Goal: Information Seeking & Learning: Learn about a topic

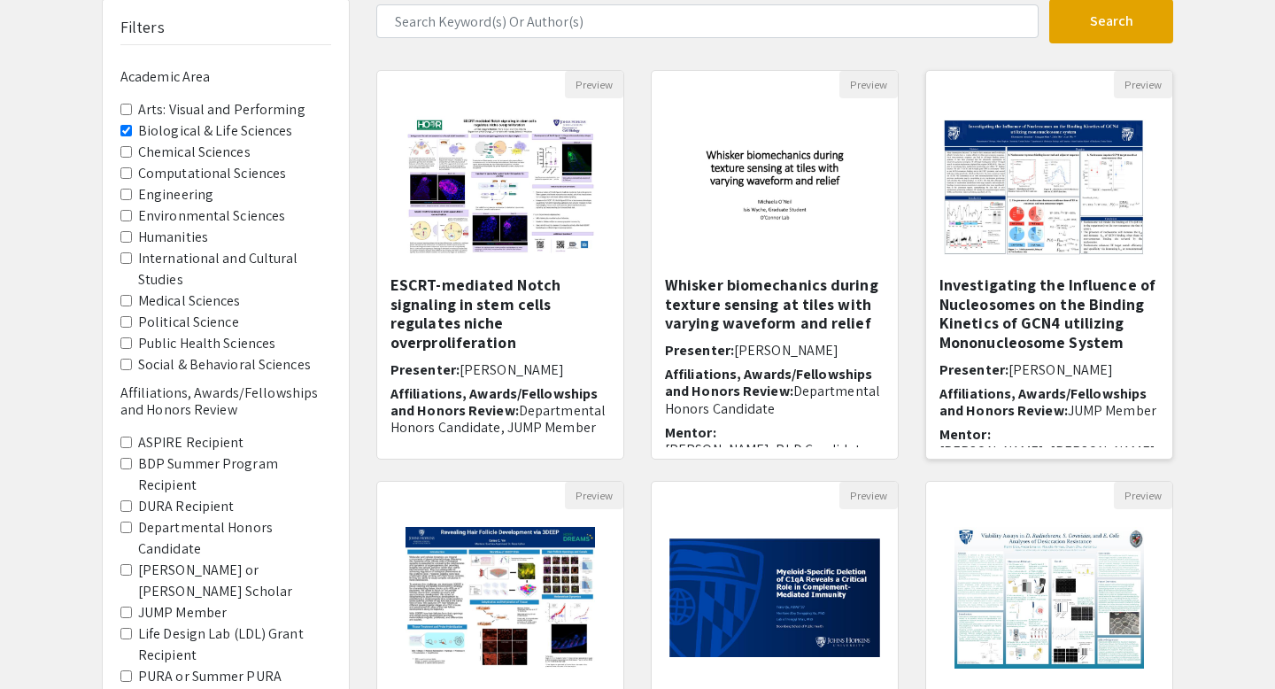
click at [1033, 192] on img "Open Presentation <p>Investigating the Influence of Nucleosomes on the Binding …" at bounding box center [1049, 187] width 246 height 171
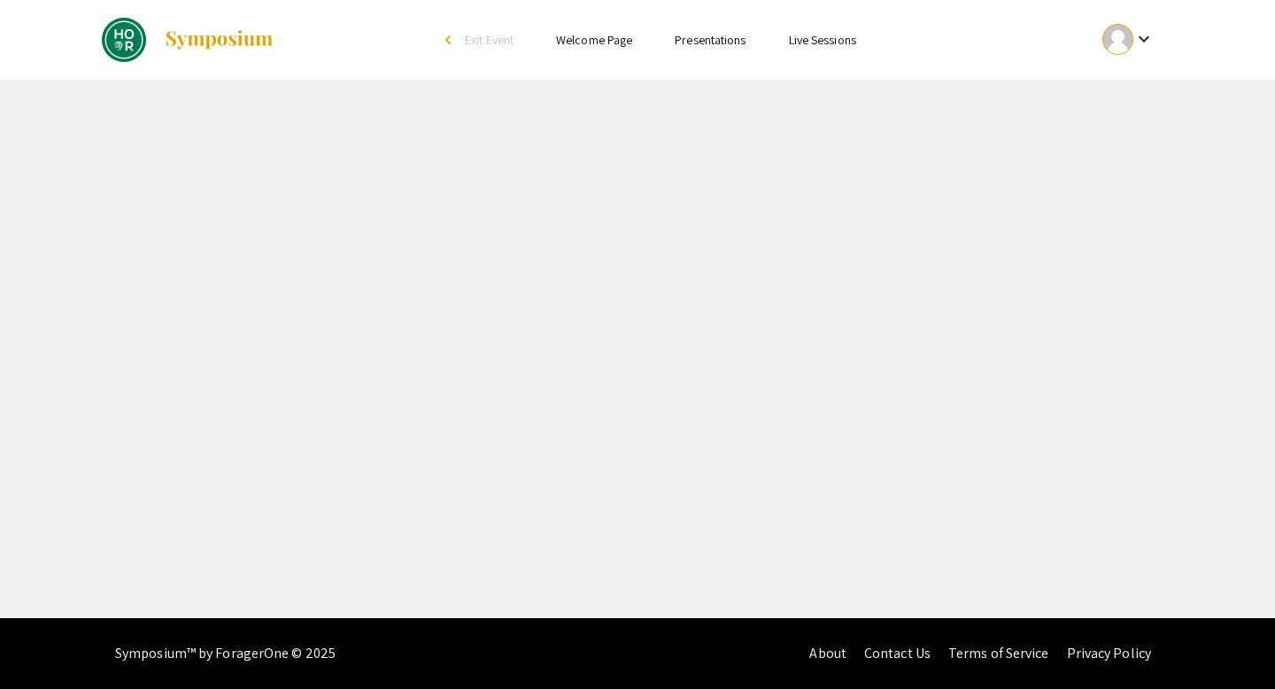
select select "custom"
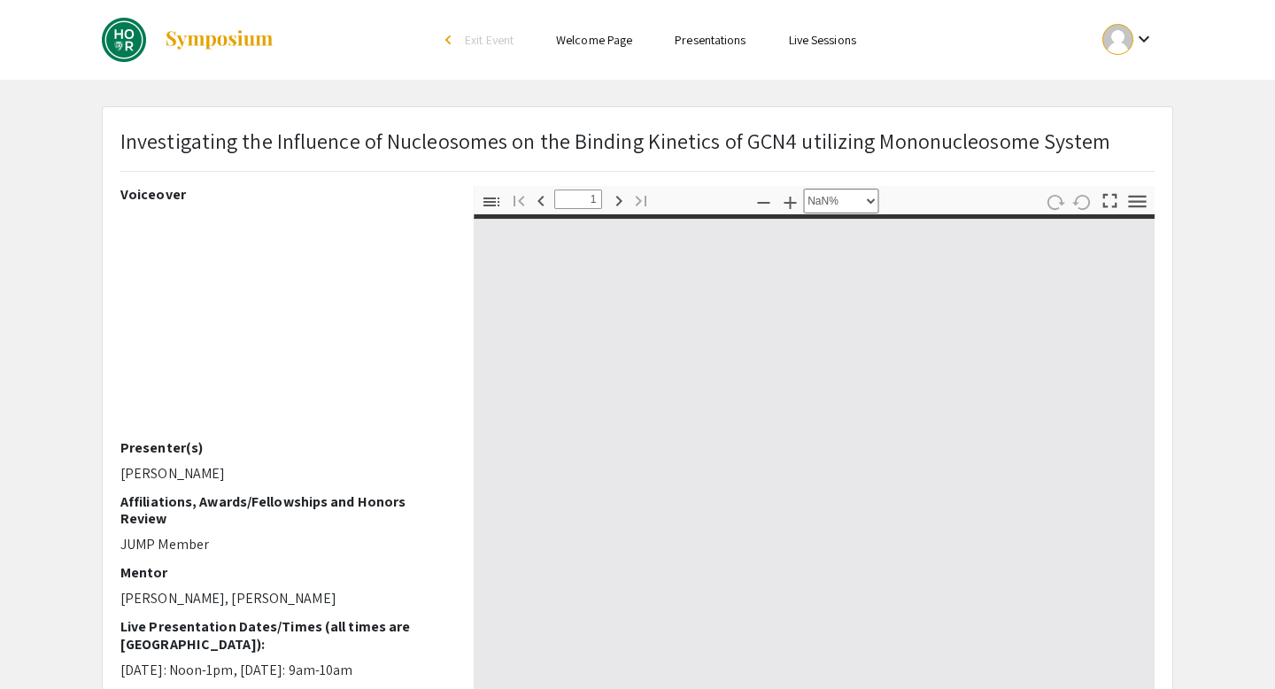
type input "0"
select select "custom"
type input "1"
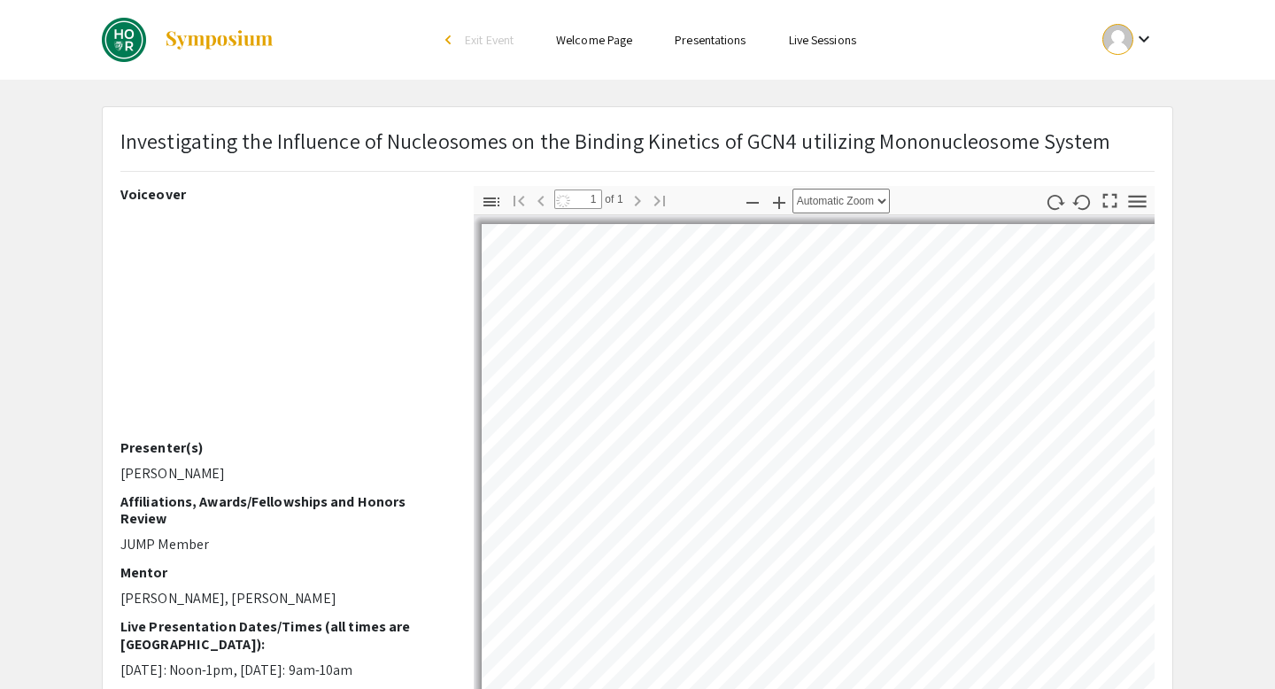
select select "auto"
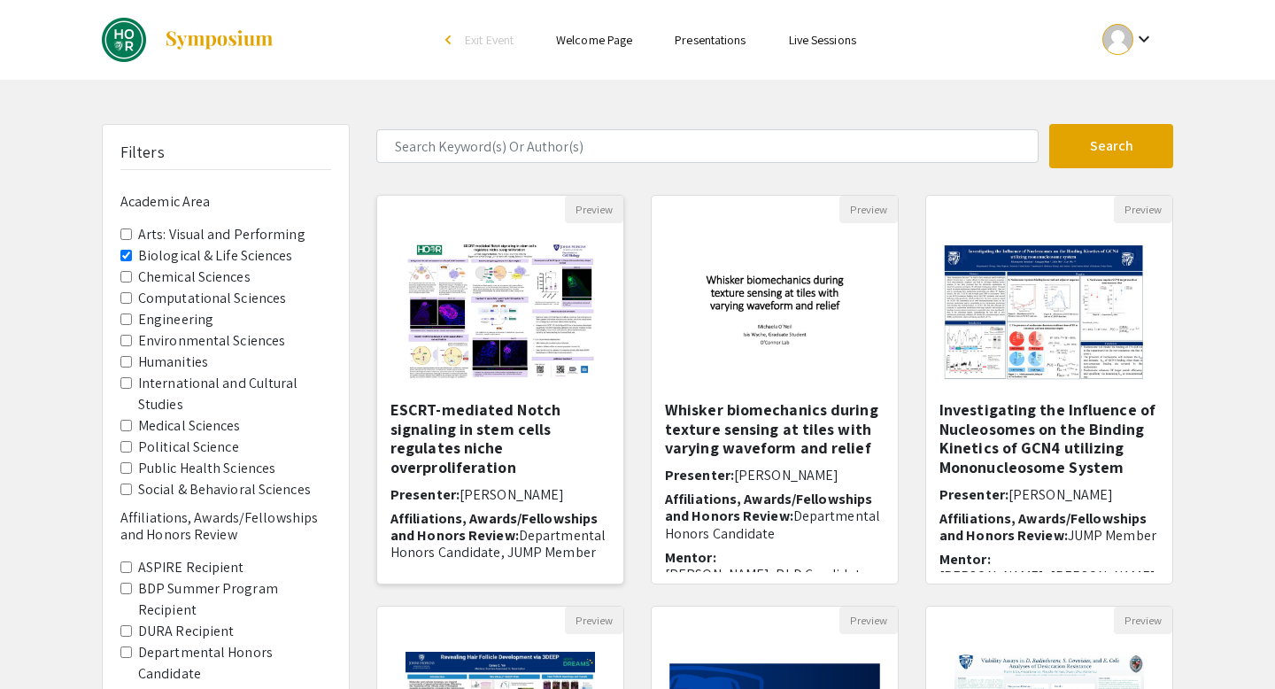
click at [501, 330] on img "Open Presentation <p>ESCRT-mediated Notch signaling in stem cells regulates nic…" at bounding box center [500, 311] width 224 height 177
select select "custom"
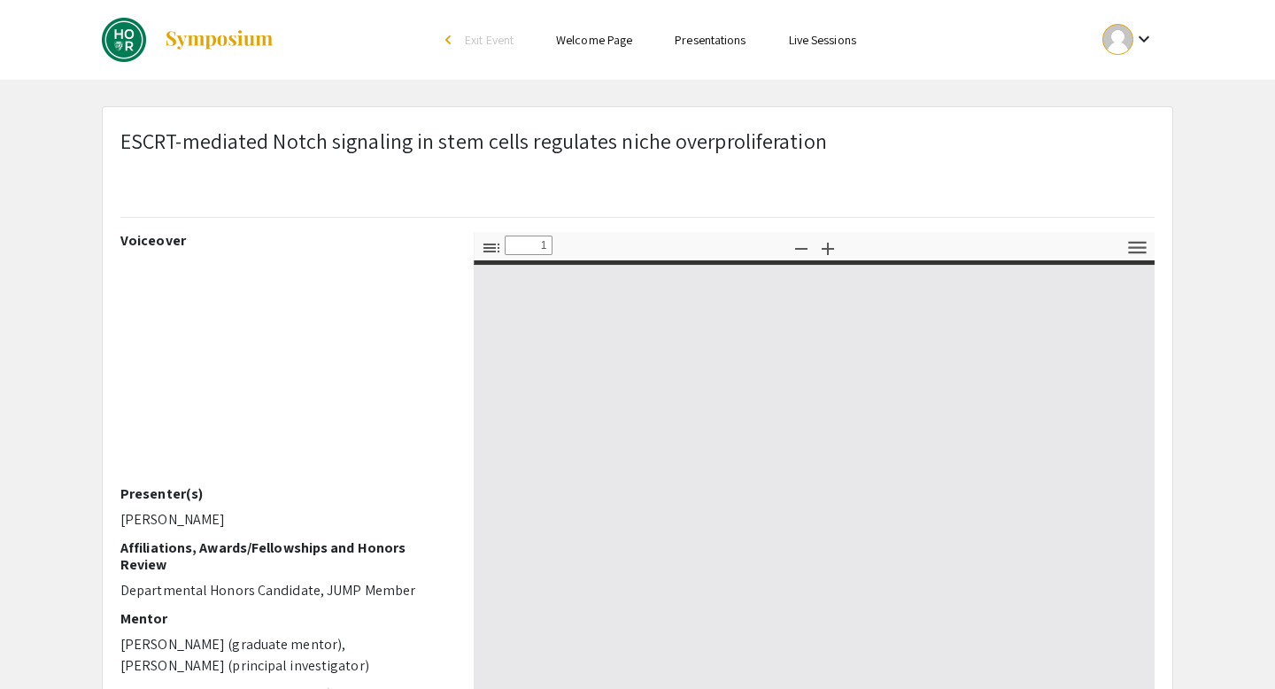
type input "0"
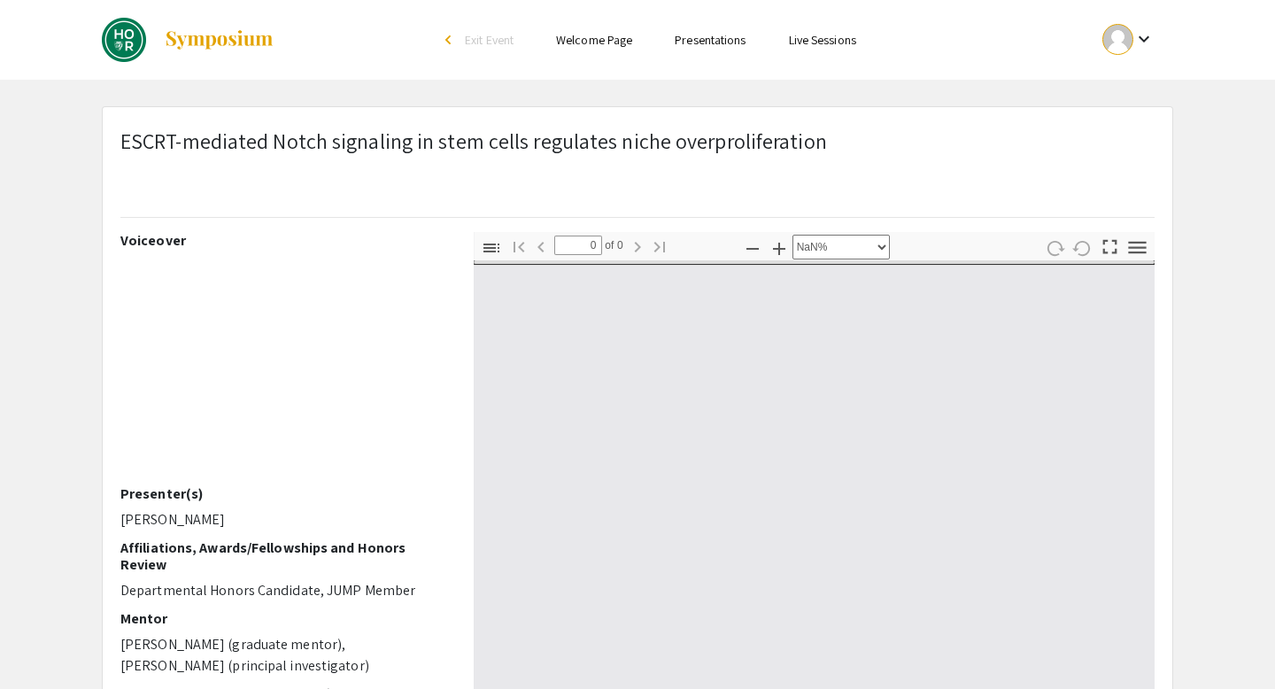
select select "auto"
type input "1"
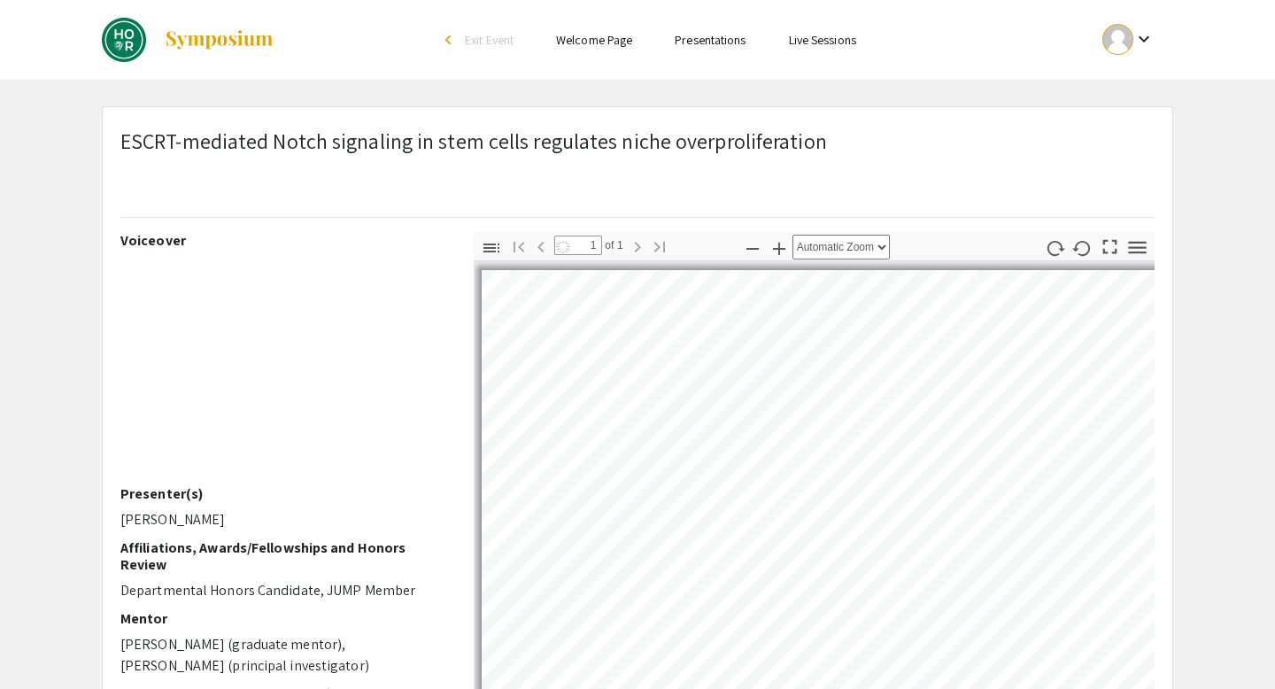
select select "auto"
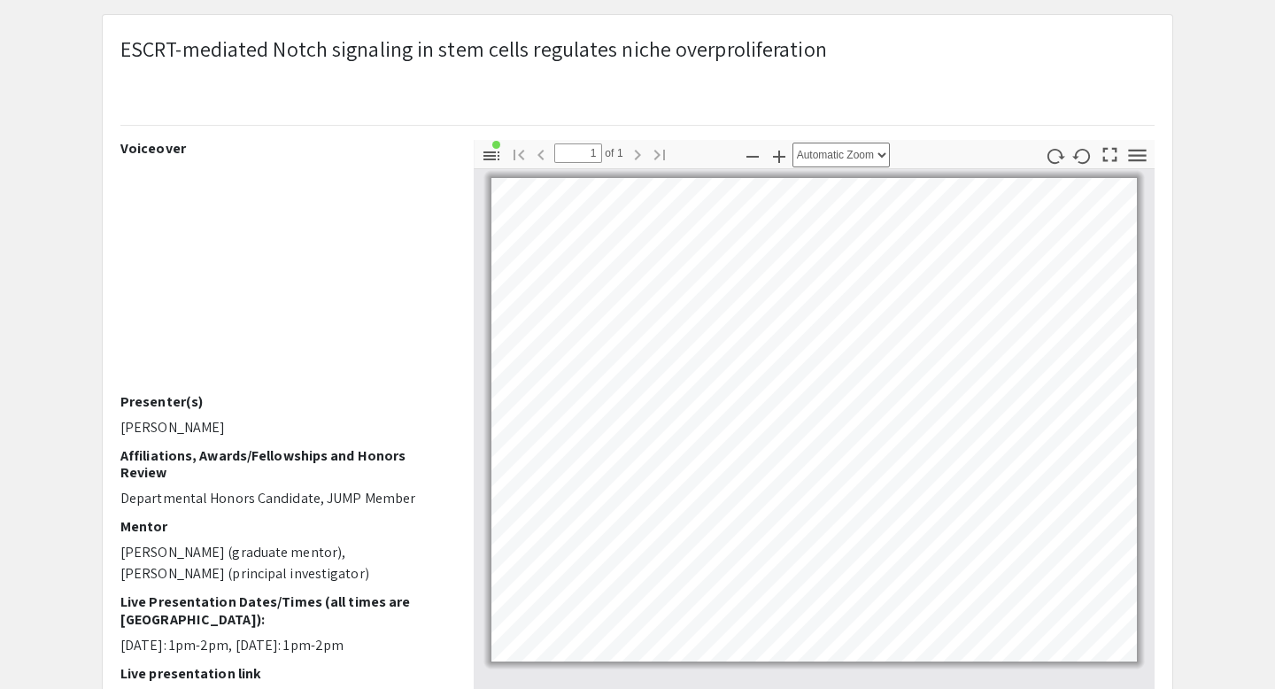
scroll to position [104, 0]
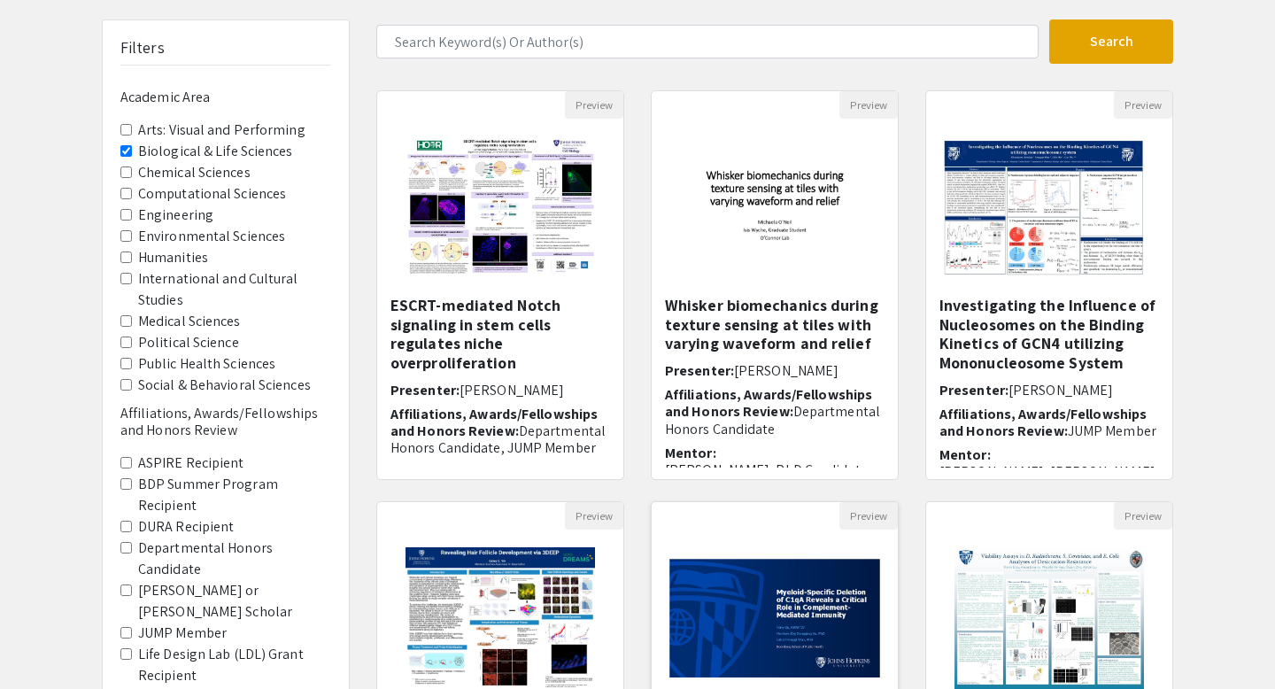
scroll to position [249, 0]
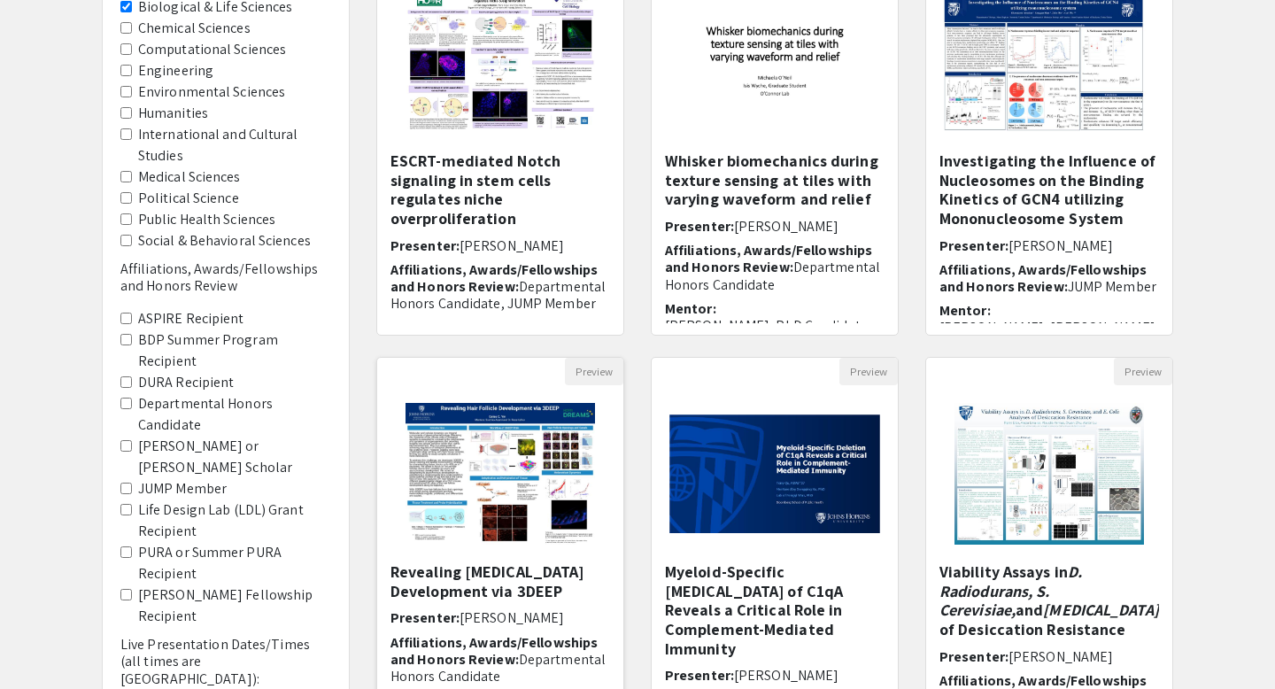
click at [501, 520] on img "Open Presentation <p>Revealing Hair Follicle Development via 3DEEP</p>" at bounding box center [500, 473] width 224 height 177
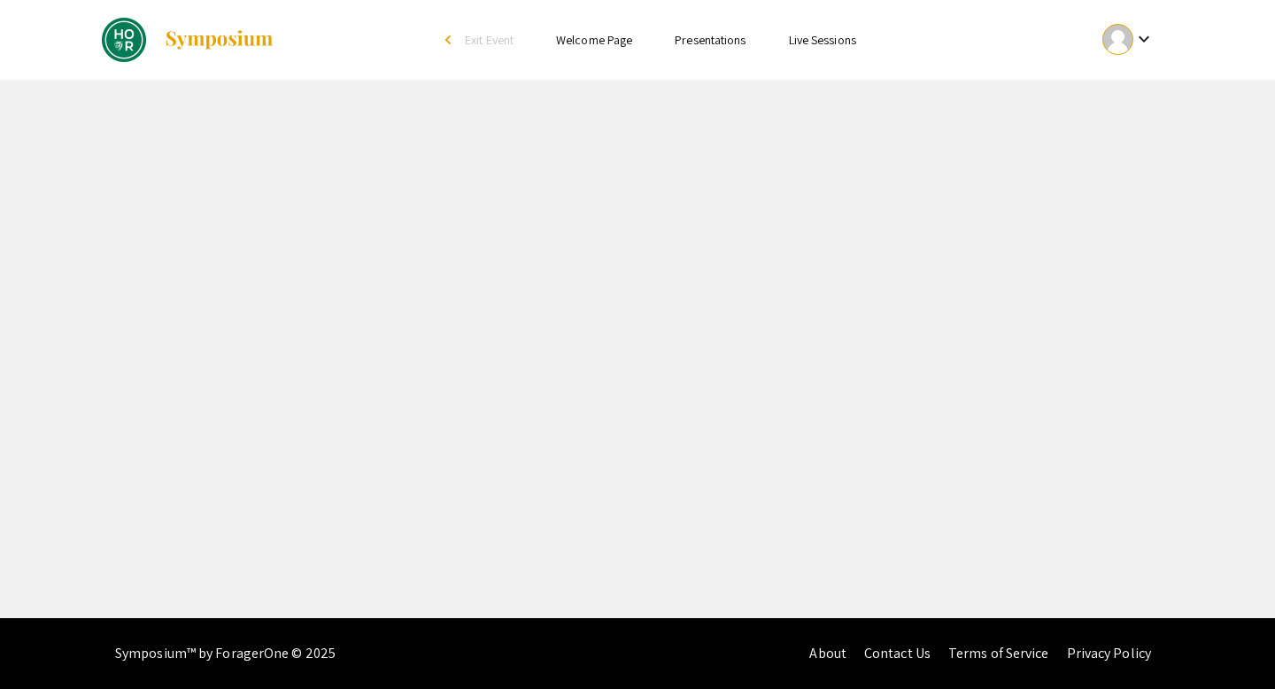
select select "custom"
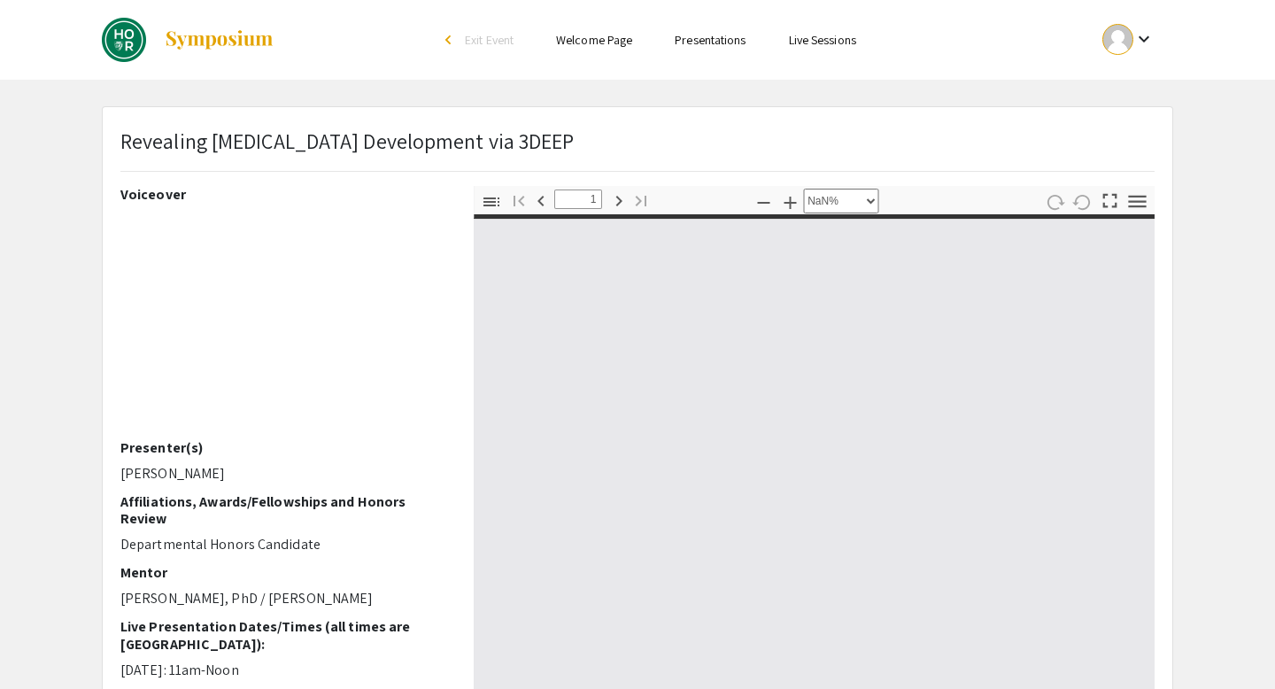
type input "0"
select select "custom"
type input "1"
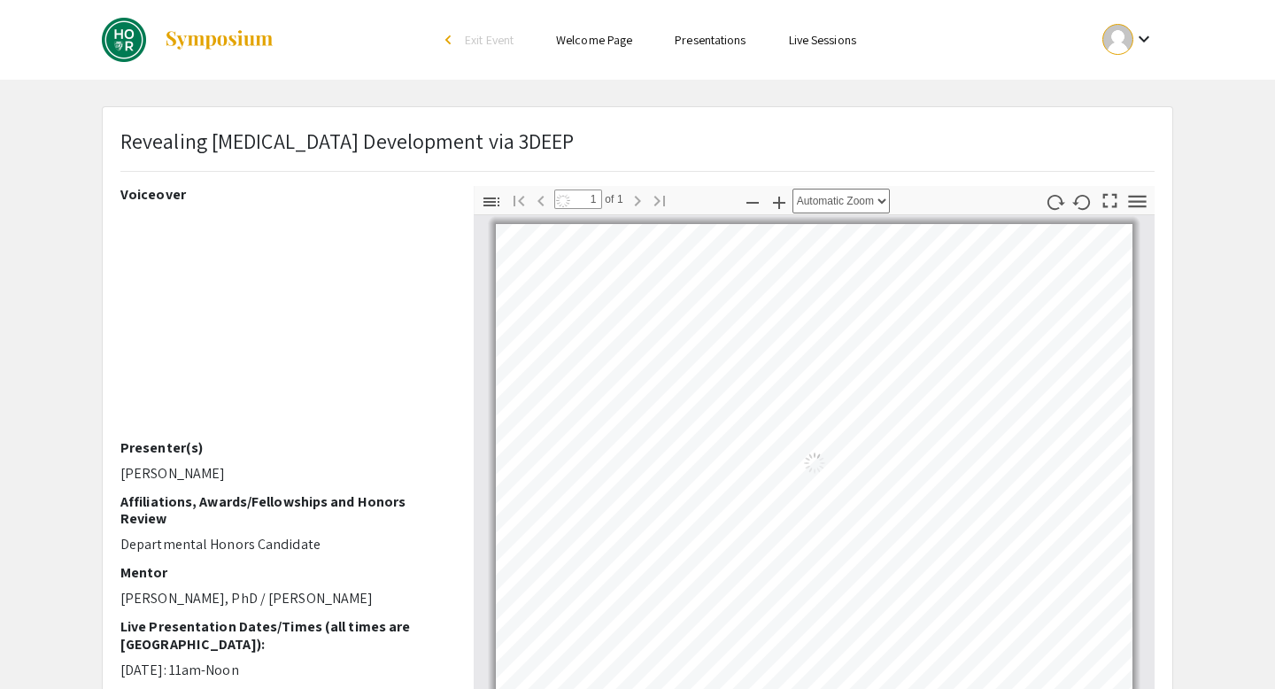
select select "auto"
